Goal: Find contact information: Find contact information

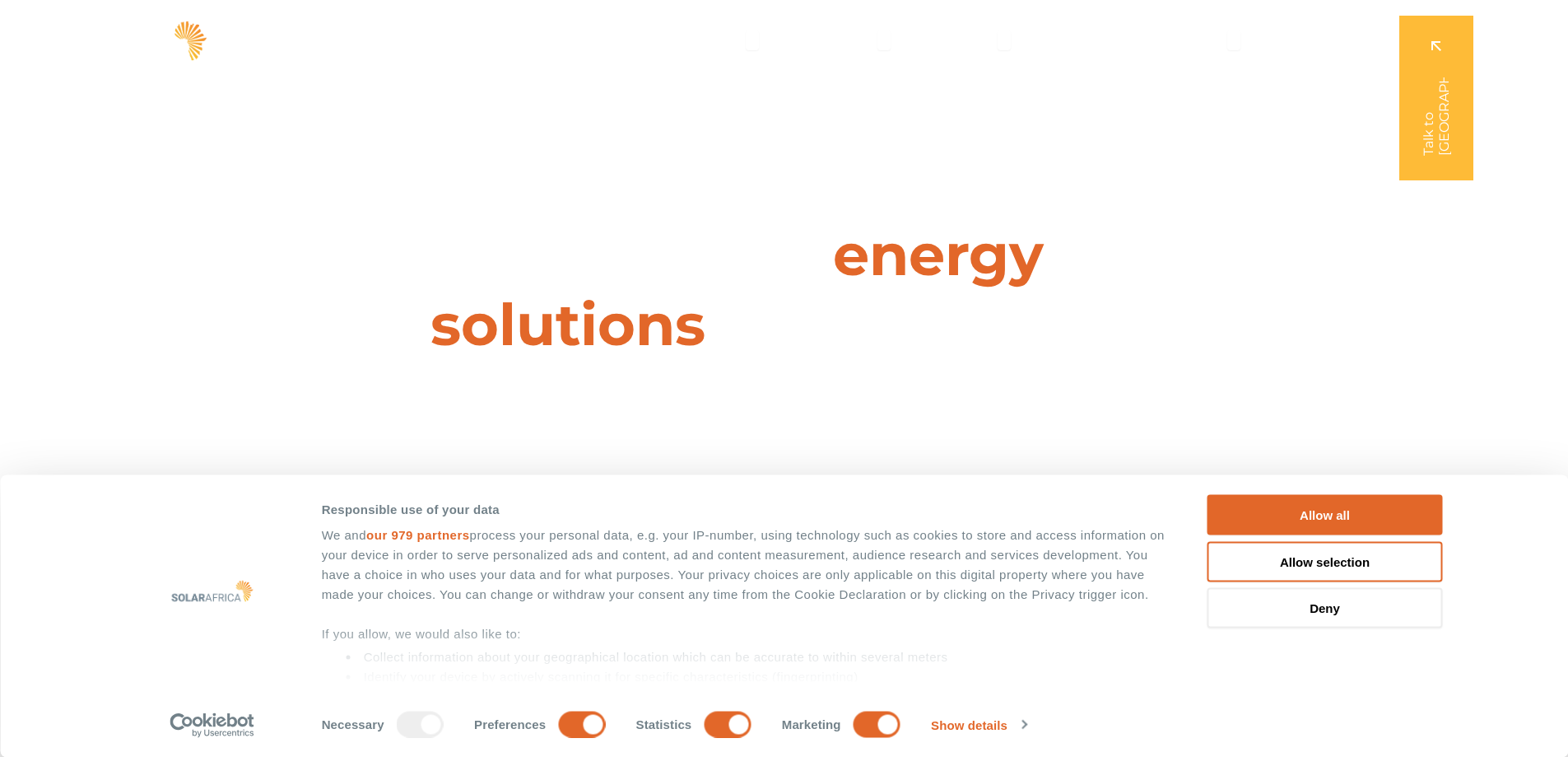
drag, startPoint x: 1367, startPoint y: 520, endPoint x: 1061, endPoint y: 543, distance: 306.9
click at [1367, 520] on button "Allow all" at bounding box center [1325, 515] width 236 height 41
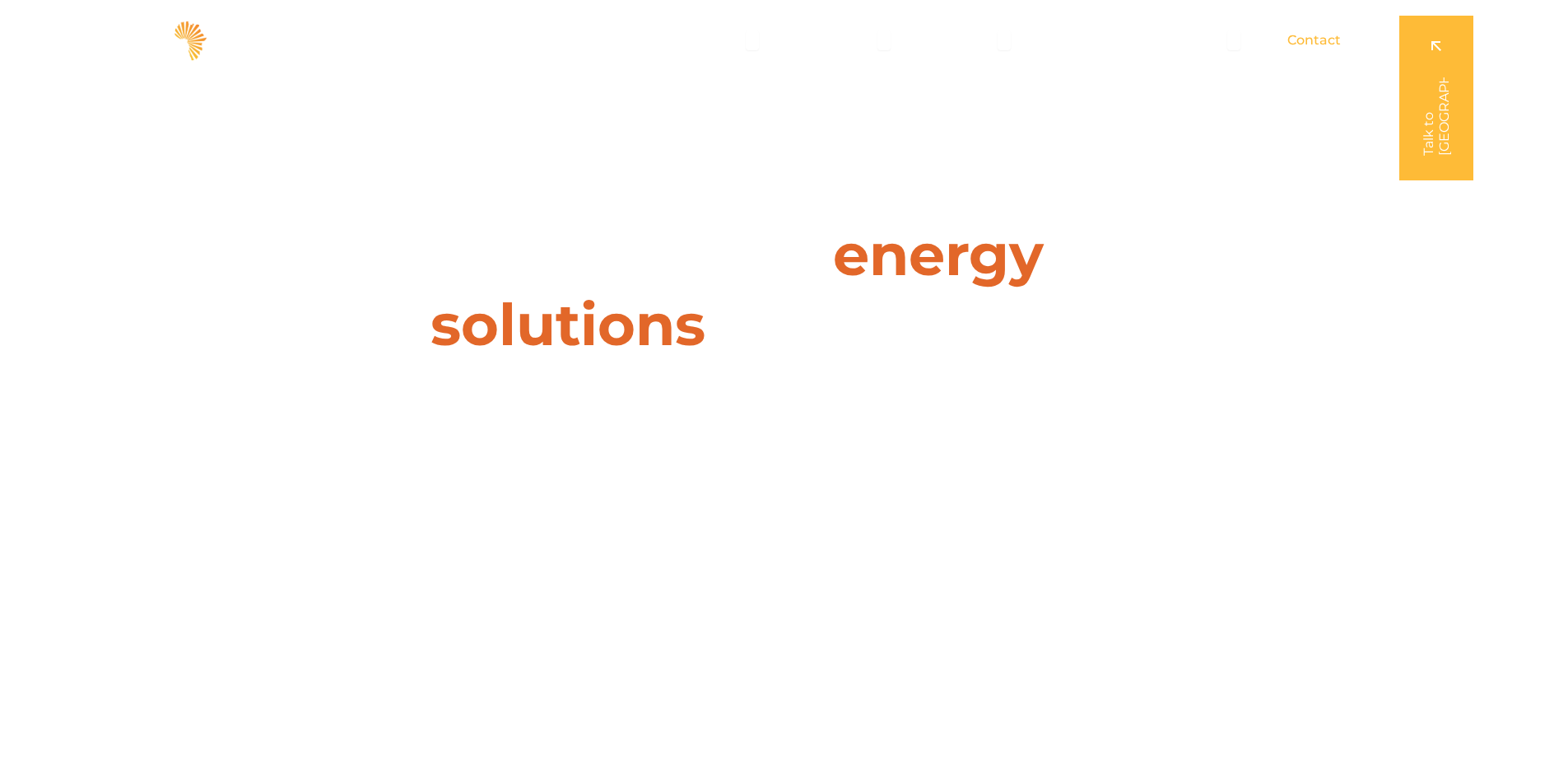
click at [1317, 47] on span "Contact" at bounding box center [1314, 41] width 54 height 19
